Goal: Task Accomplishment & Management: Use online tool/utility

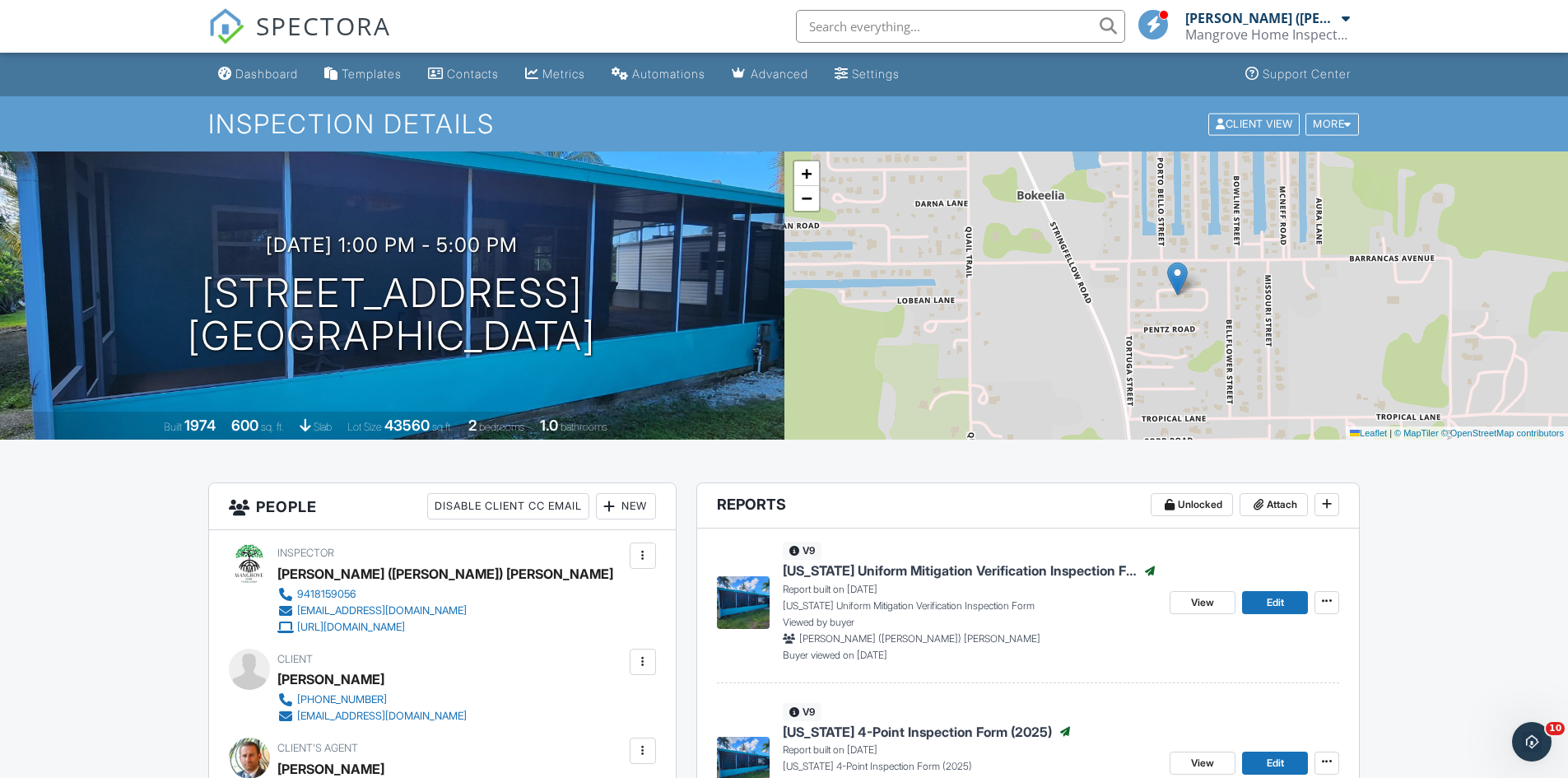
click at [266, 66] on link "Dashboard" at bounding box center [258, 74] width 93 height 30
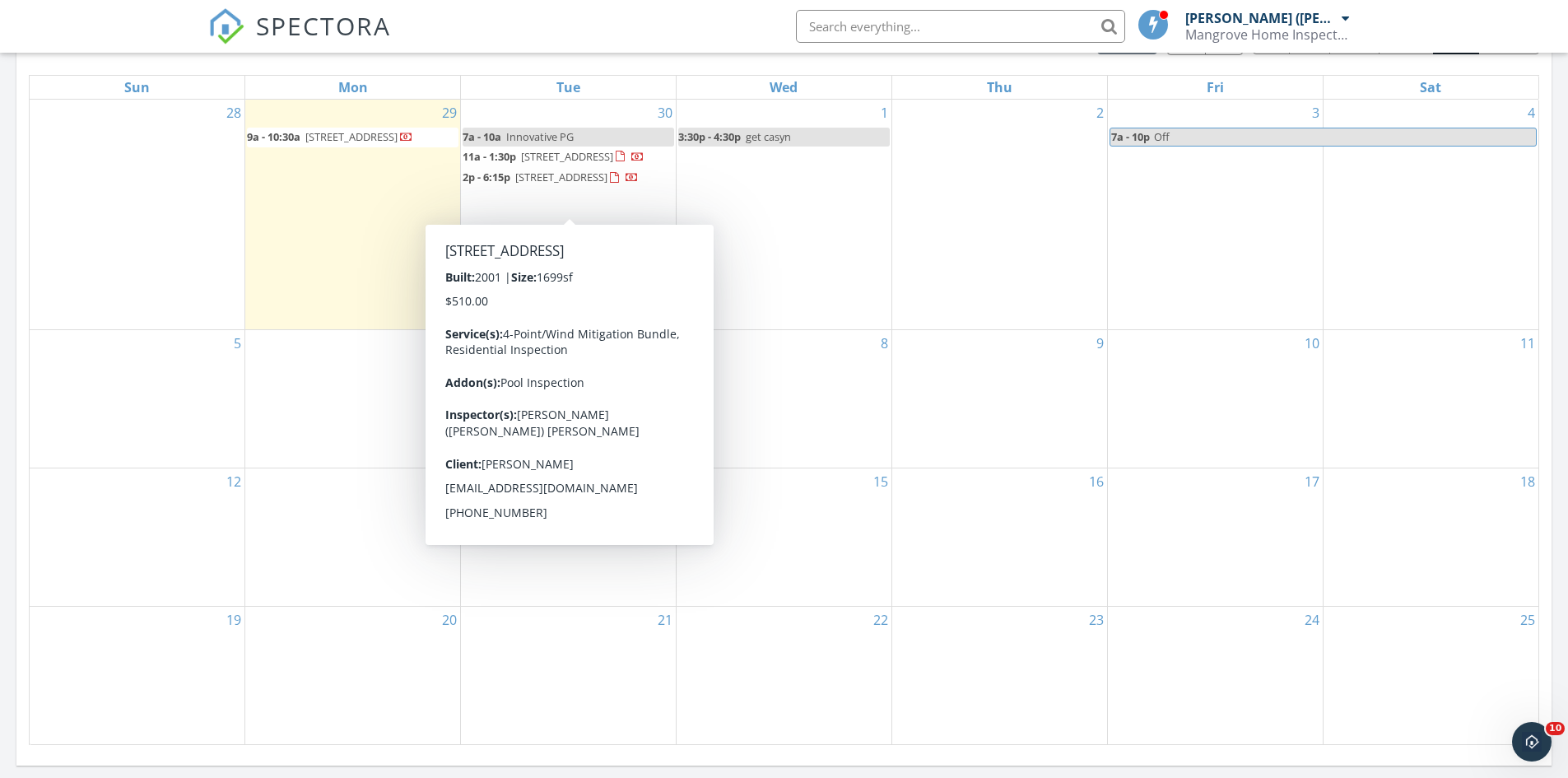
scroll to position [659, 0]
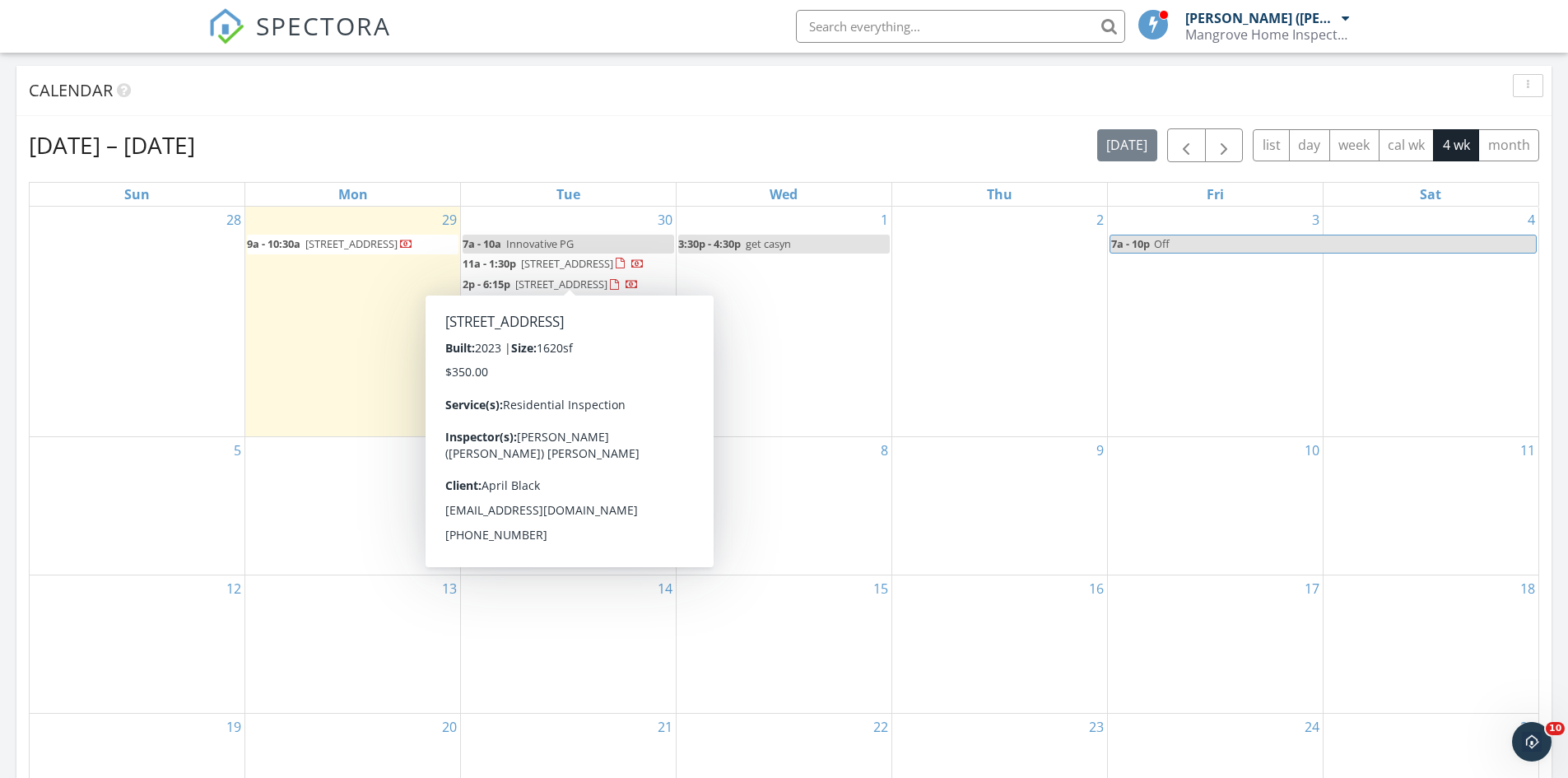
drag, startPoint x: 630, startPoint y: 92, endPoint x: 468, endPoint y: 188, distance: 188.3
click at [630, 92] on div "Calendar" at bounding box center [772, 90] width 1486 height 25
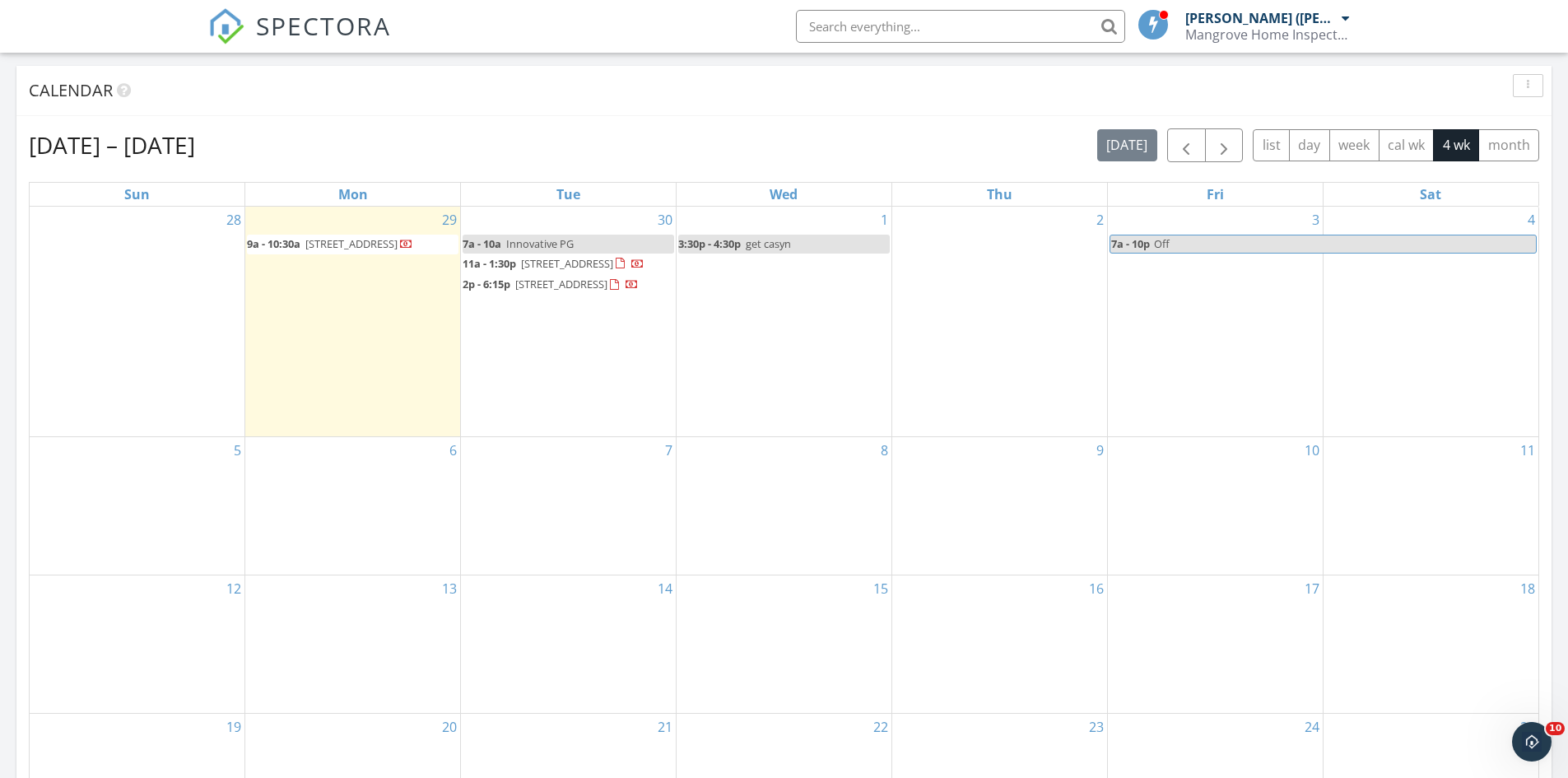
click at [357, 240] on span "780 S Tamiami Trl 5212, Venice 34285" at bounding box center [351, 244] width 92 height 15
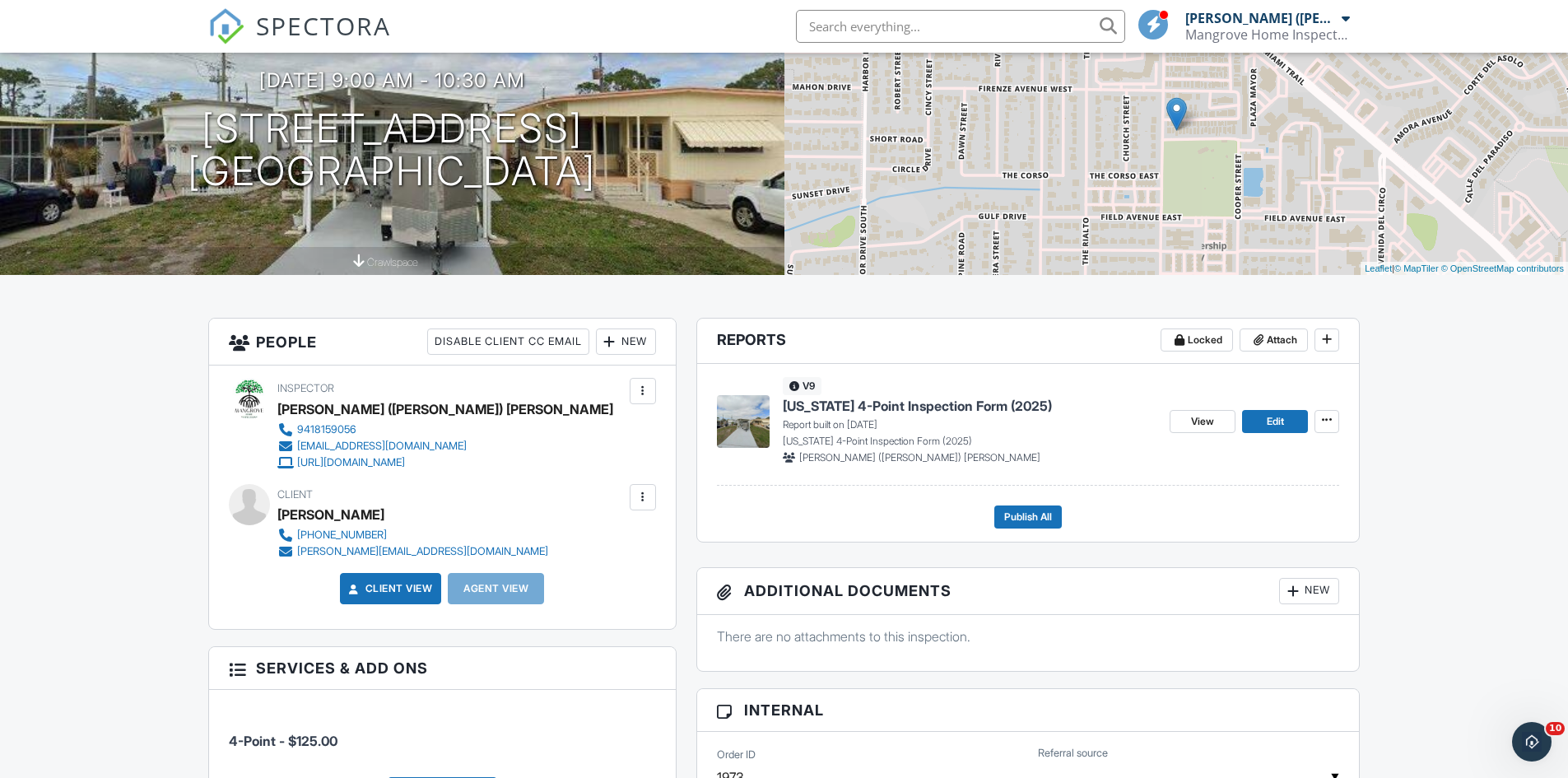
click at [912, 405] on span "[US_STATE] 4-Point Inspection Form (2025)" at bounding box center [917, 406] width 269 height 18
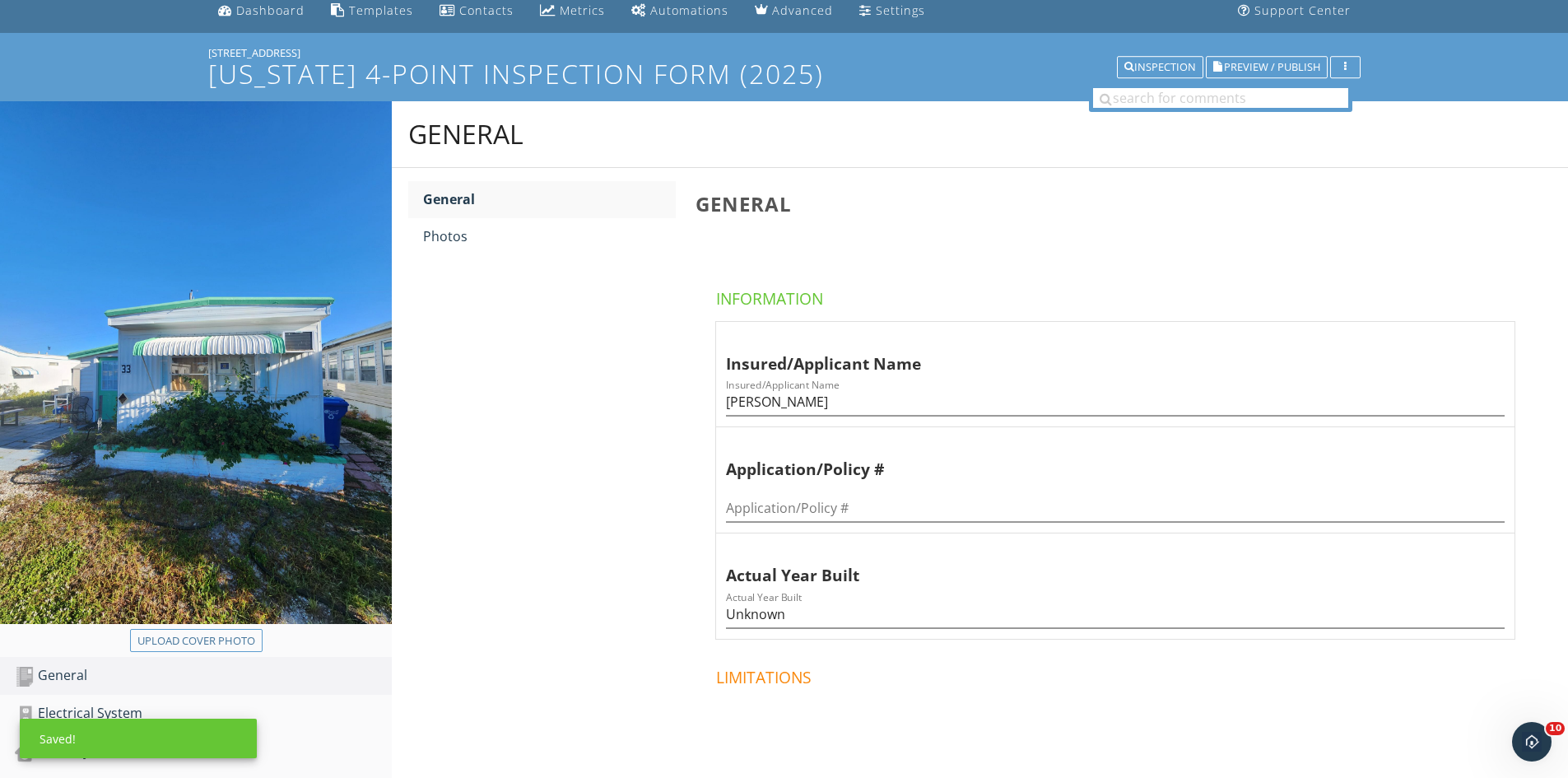
scroll to position [252, 0]
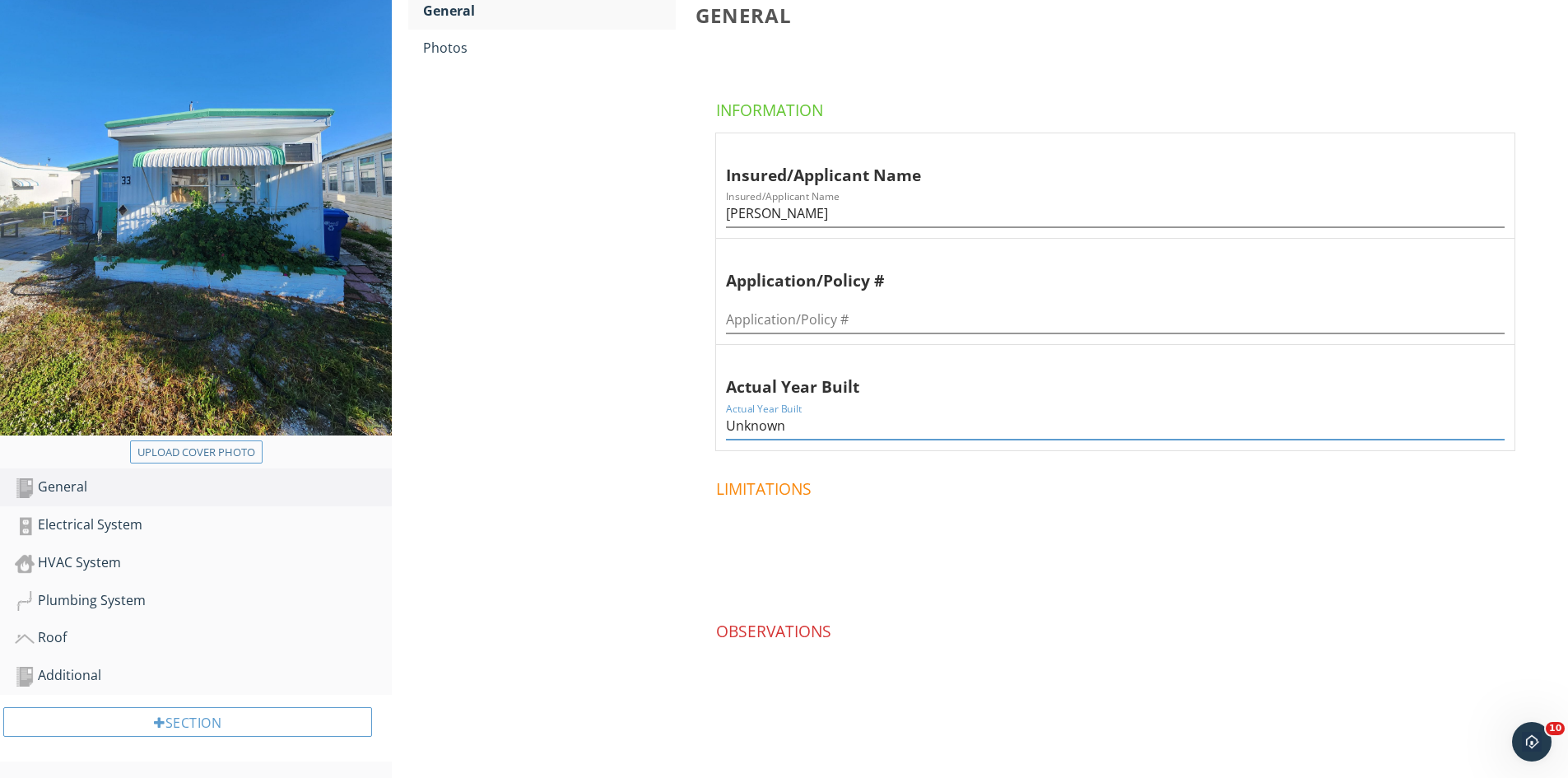
drag, startPoint x: 793, startPoint y: 428, endPoint x: 655, endPoint y: 425, distance: 138.0
click at [655, 425] on div "General General Photos General Information Insured/Applicant Name Insured/Appli…" at bounding box center [980, 345] width 1176 height 864
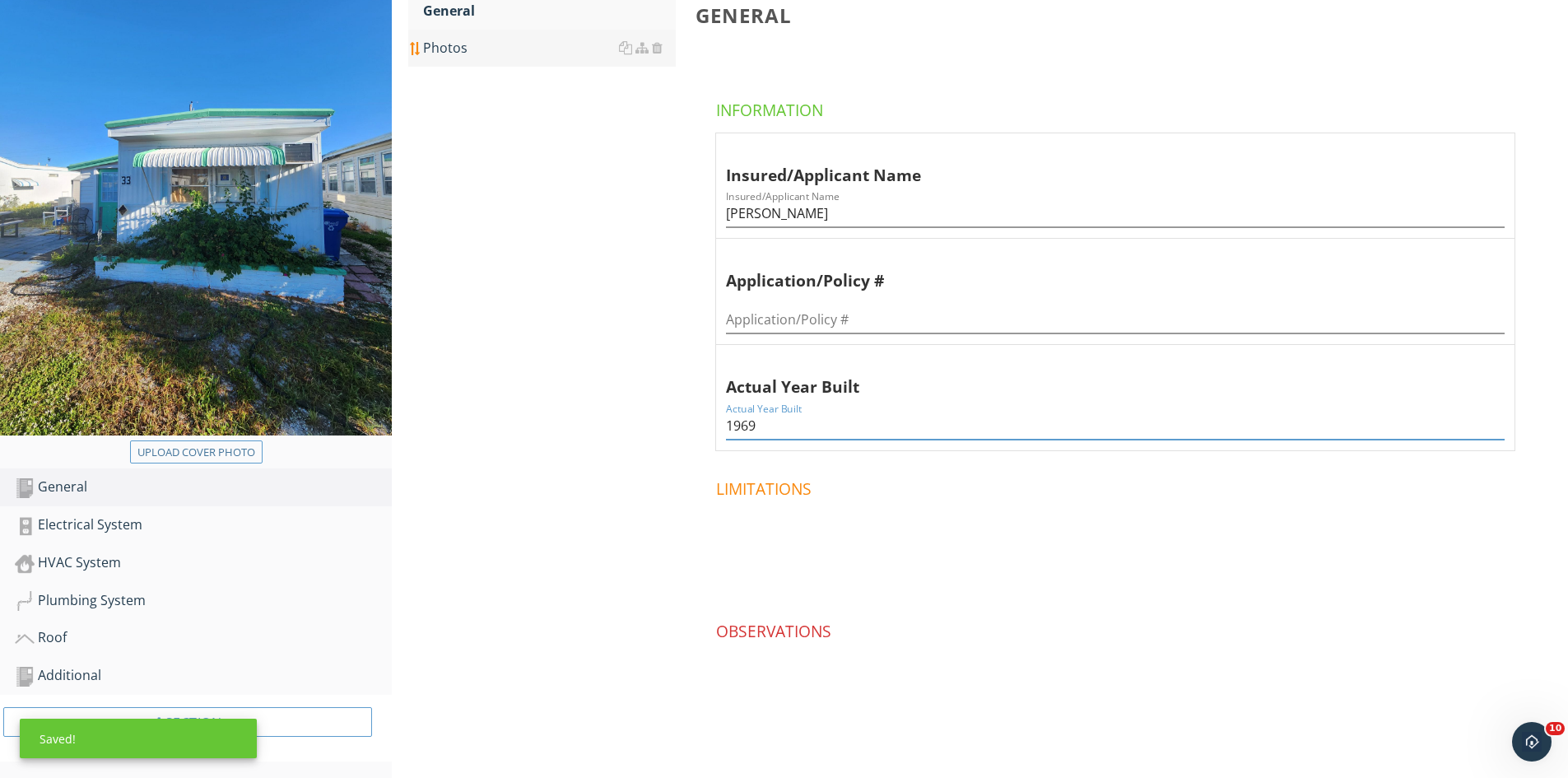
type input "1969"
click at [455, 58] on link "Photos" at bounding box center [549, 47] width 253 height 36
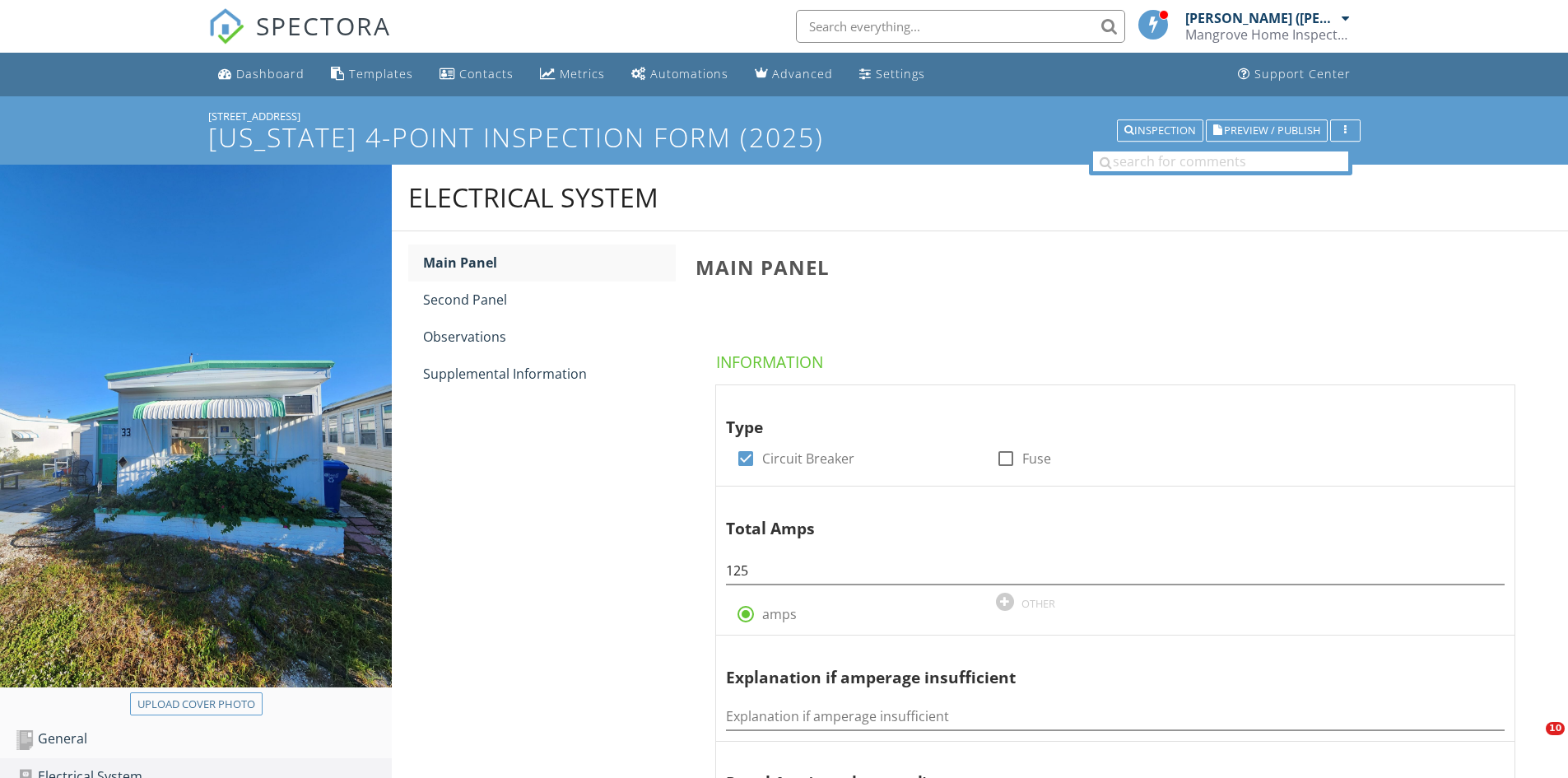
scroll to position [408, 0]
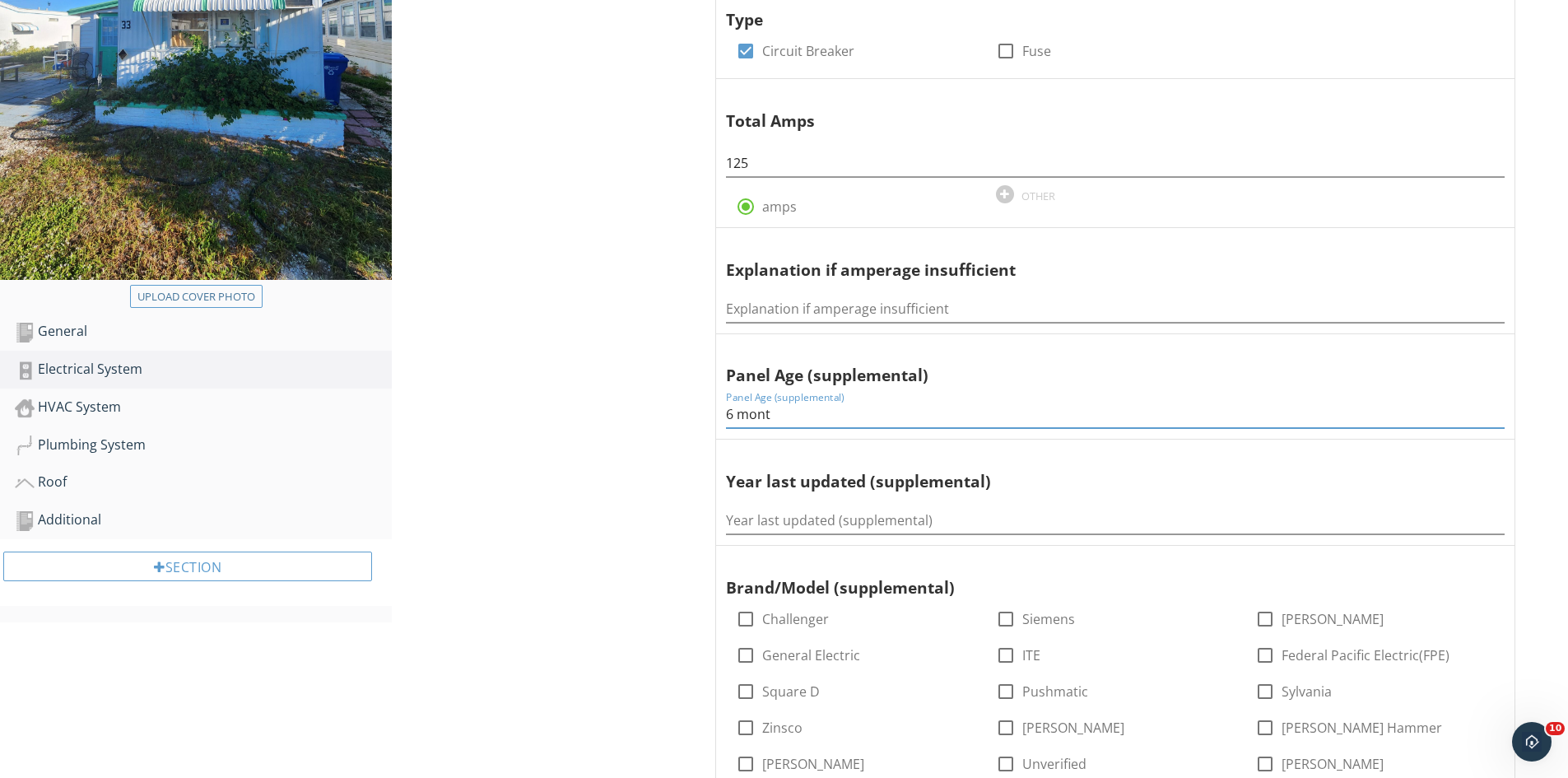
type input "6 month"
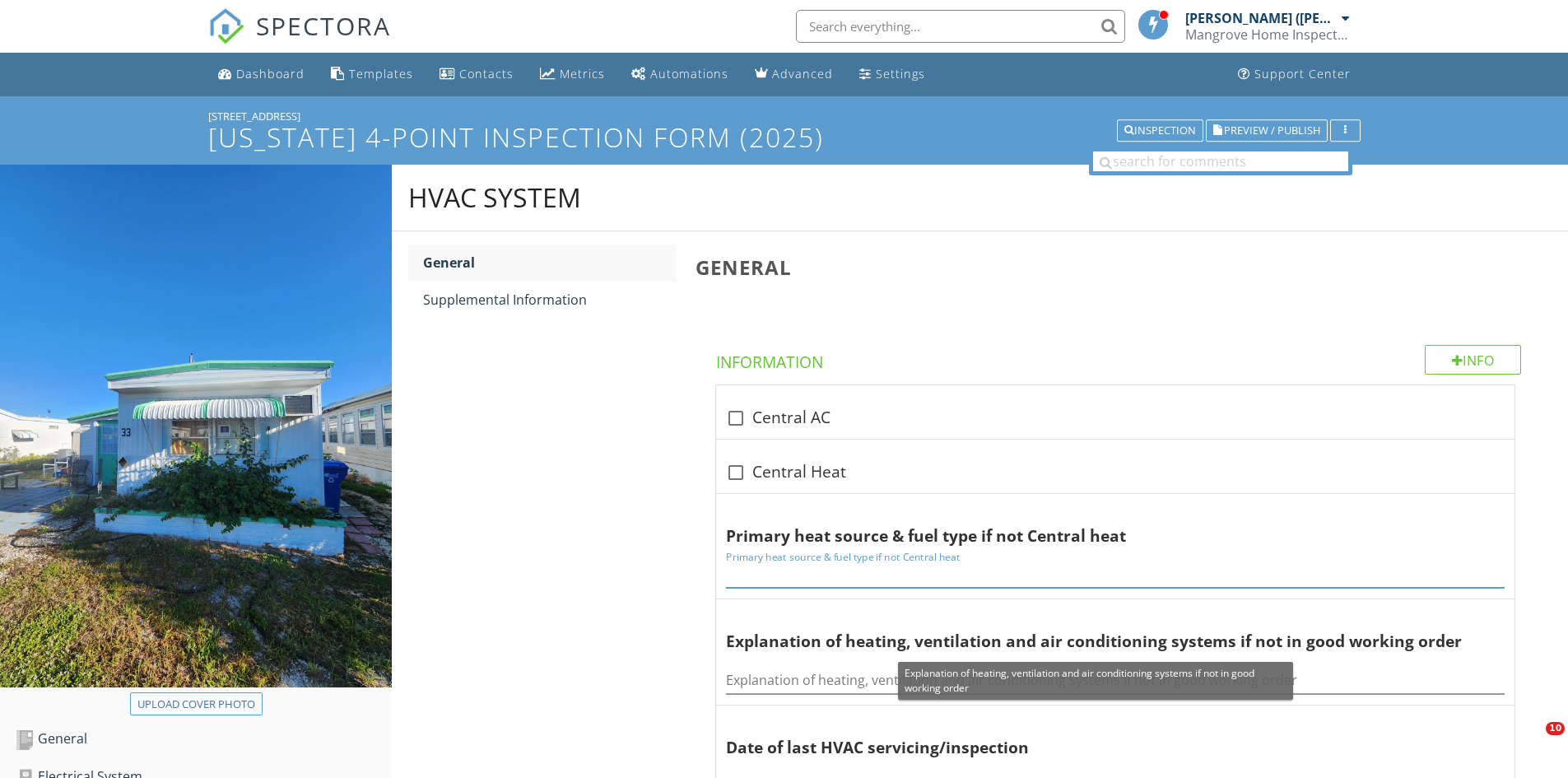
scroll to position [165, 0]
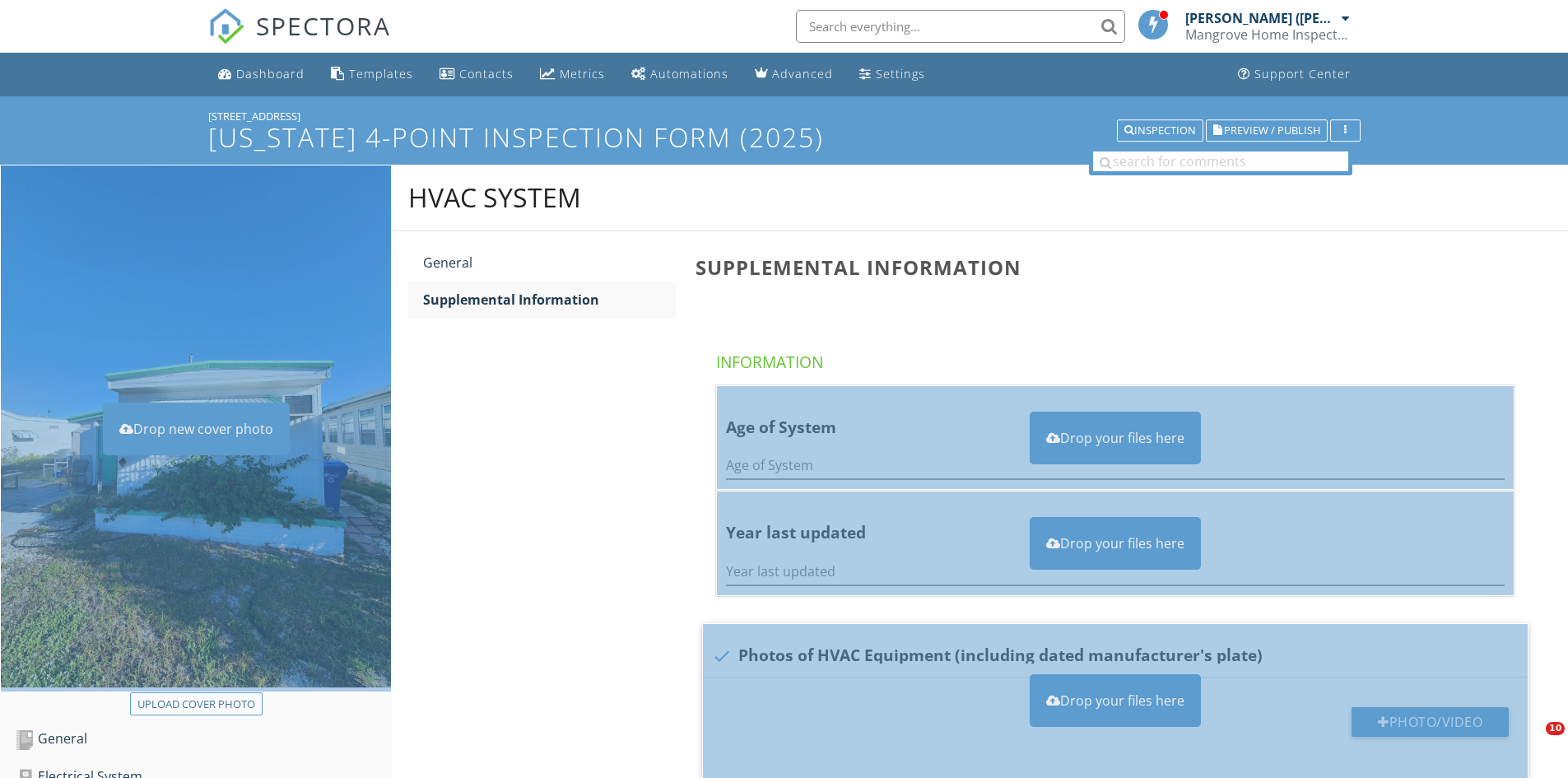
scroll to position [228, 0]
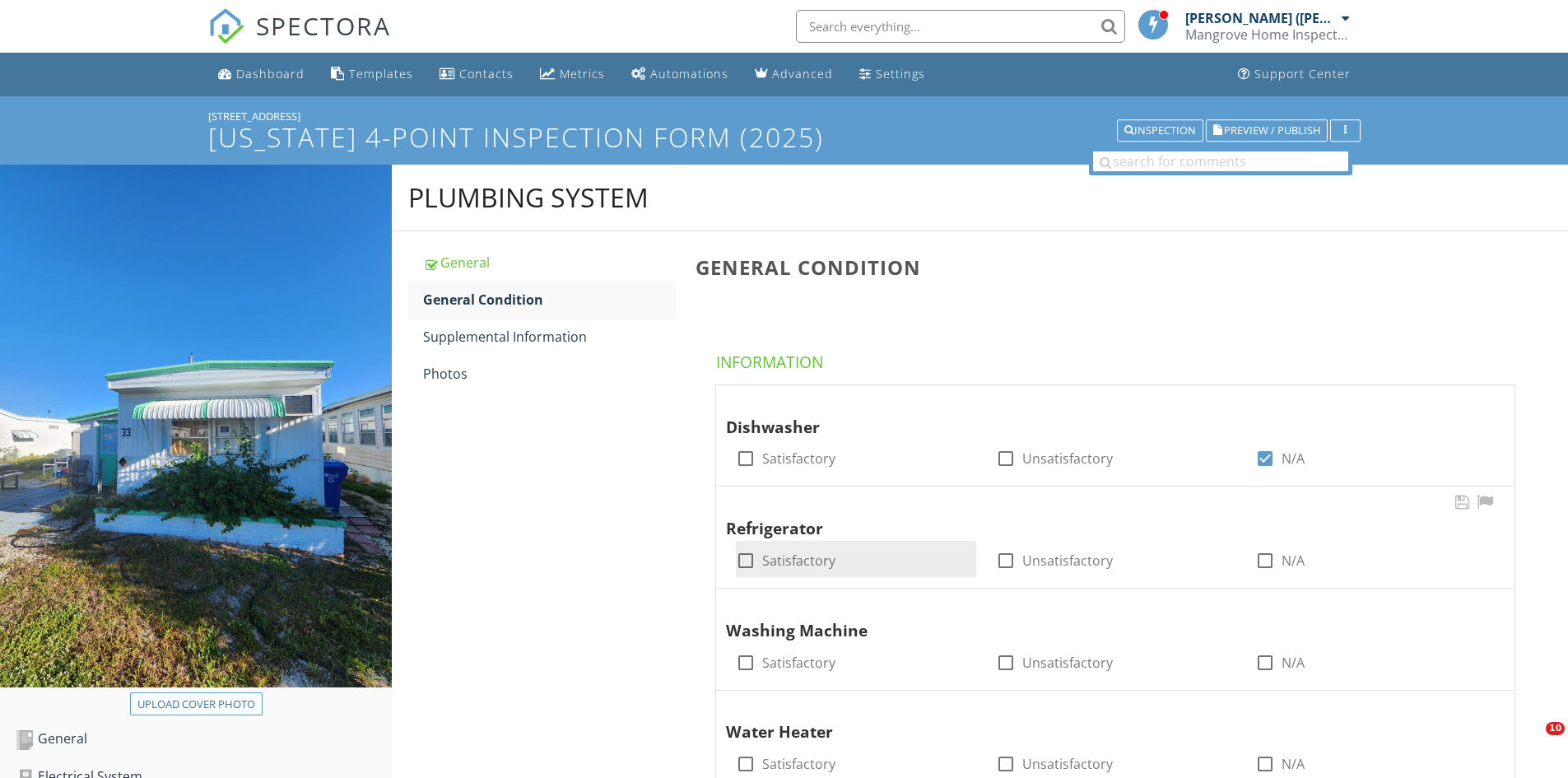
scroll to position [247, 0]
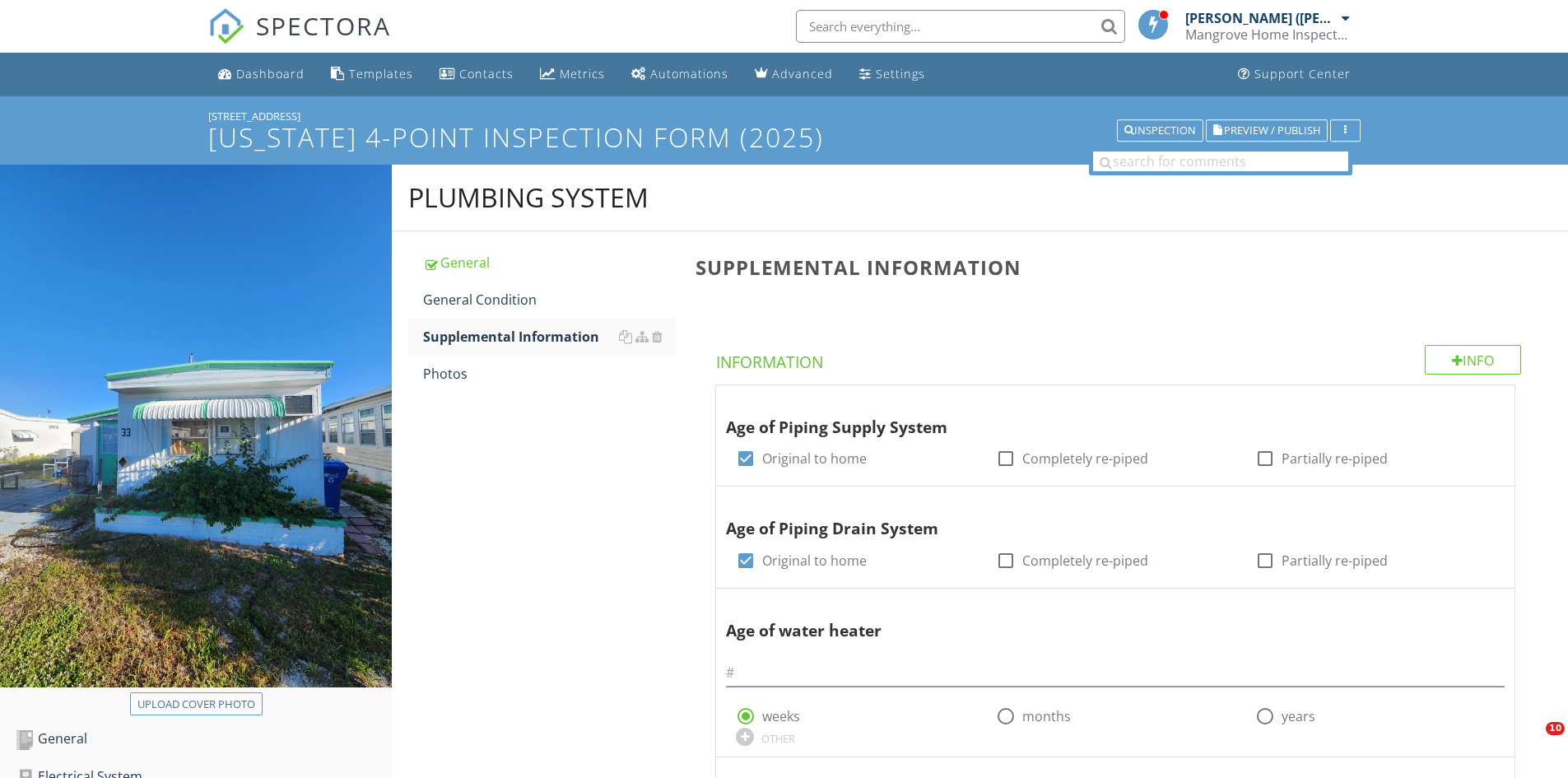
scroll to position [411, 0]
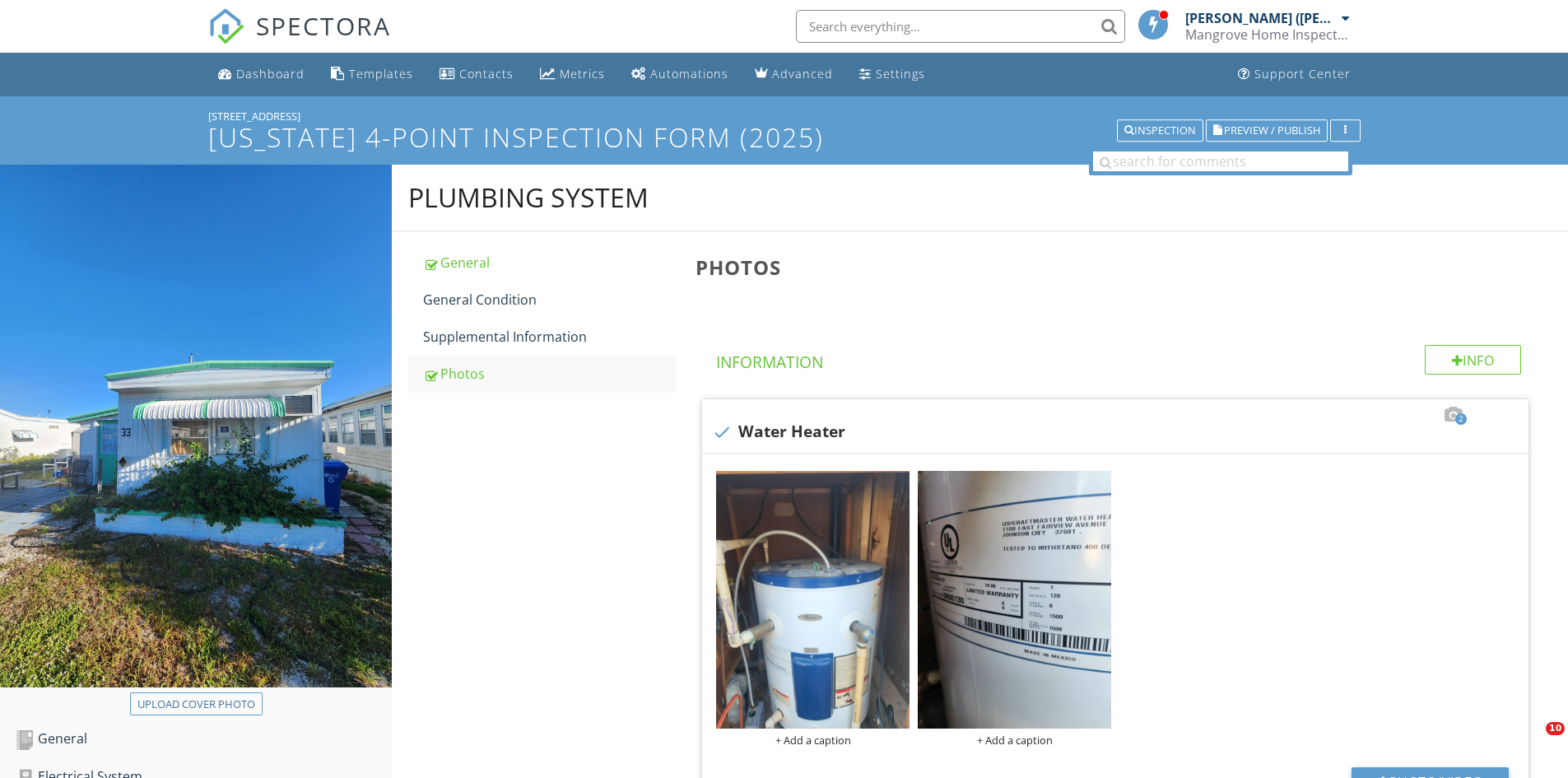
scroll to position [165, 0]
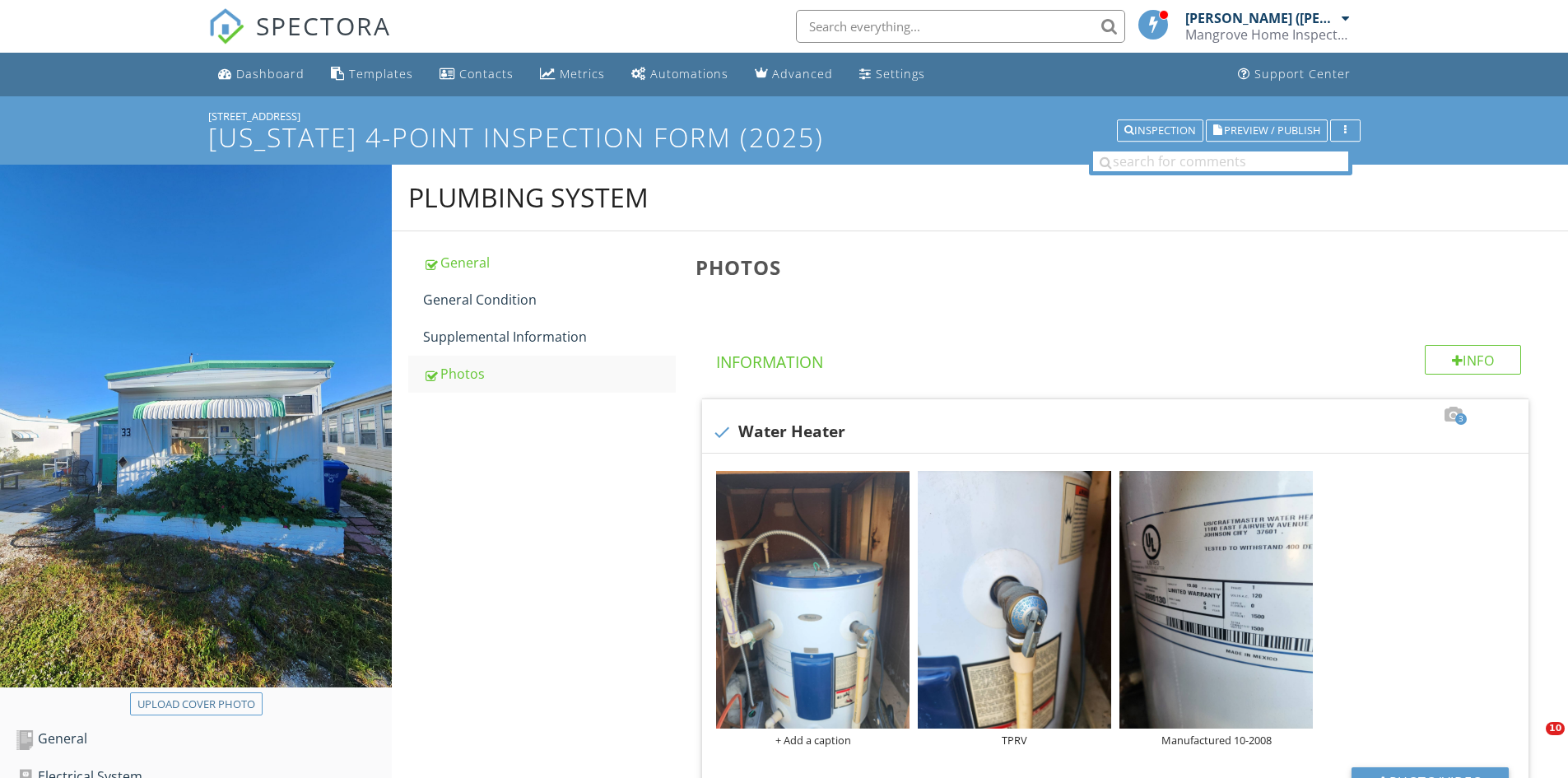
scroll to position [961, 0]
